Goal: Find contact information: Find contact information

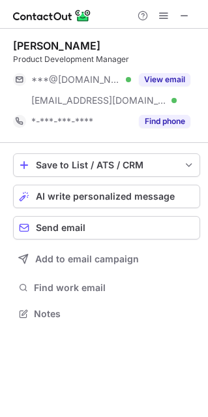
scroll to position [305, 208]
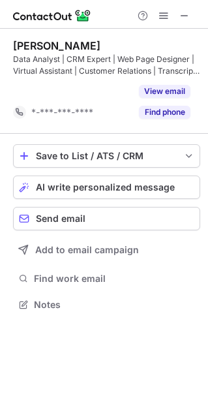
scroll to position [274, 208]
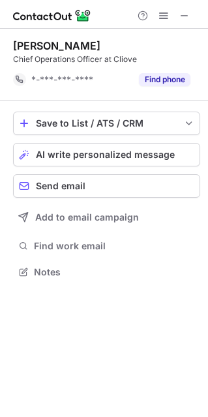
scroll to position [263, 208]
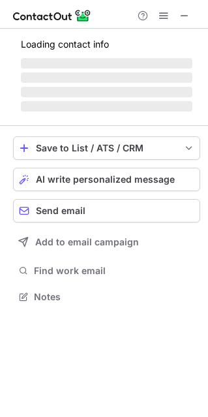
scroll to position [305, 208]
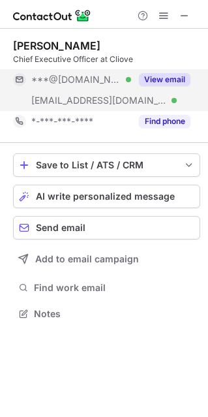
click at [171, 78] on button "View email" at bounding box center [165, 79] width 52 height 13
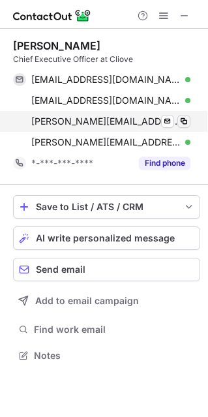
click at [186, 123] on span at bounding box center [184, 121] width 10 height 10
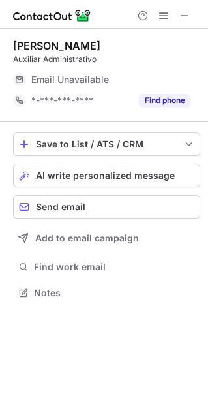
scroll to position [7, 6]
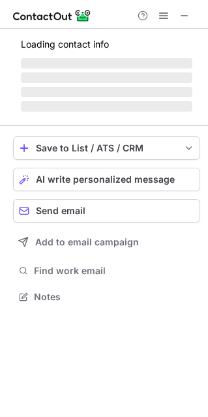
scroll to position [305, 208]
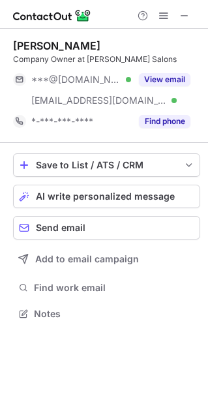
scroll to position [305, 208]
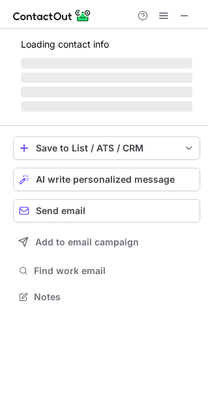
scroll to position [305, 208]
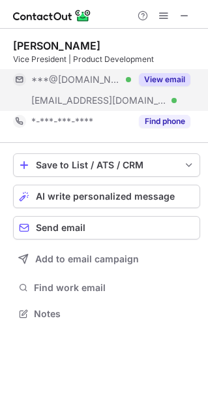
click at [172, 77] on button "View email" at bounding box center [165, 79] width 52 height 13
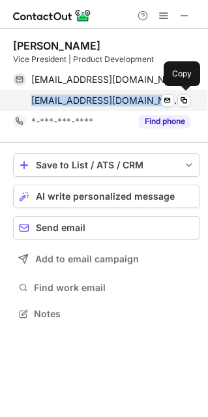
drag, startPoint x: 30, startPoint y: 103, endPoint x: 157, endPoint y: 100, distance: 126.7
click at [159, 97] on div "angellicac@moroccanoil.com Verified Send email Copy" at bounding box center [102, 100] width 178 height 21
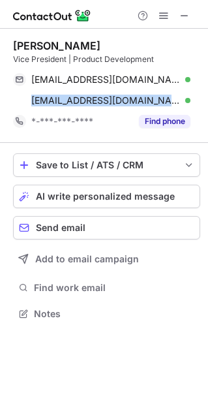
copy span "angellicac@moroccanoil.com"
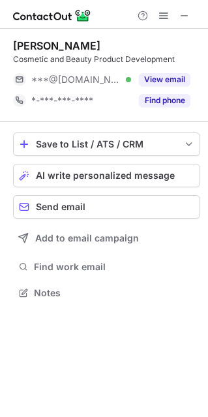
scroll to position [7, 6]
click at [183, 10] on span at bounding box center [185, 15] width 10 height 10
click at [182, 15] on span at bounding box center [185, 15] width 10 height 10
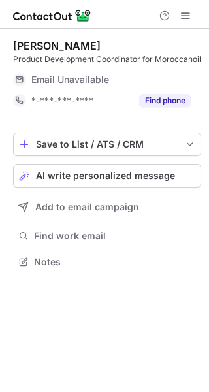
scroll to position [7, 7]
